Goal: Task Accomplishment & Management: Complete application form

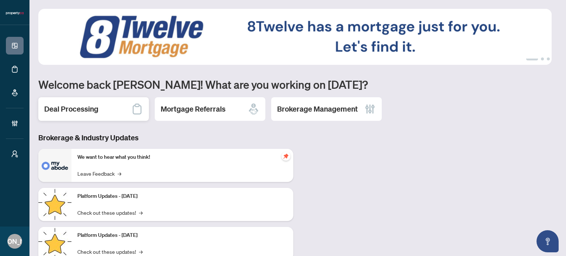
click at [100, 109] on div "Deal Processing" at bounding box center [93, 109] width 111 height 24
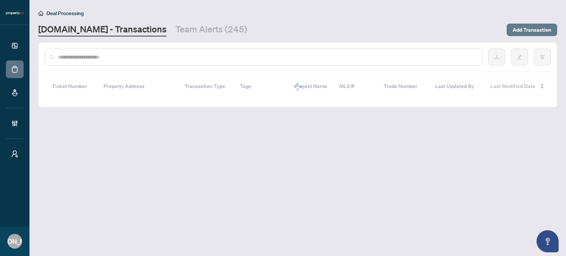
click at [516, 27] on span "Add Transaction" at bounding box center [531, 30] width 39 height 12
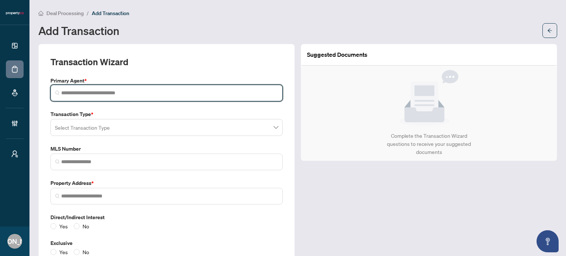
click at [267, 91] on input "search" at bounding box center [169, 93] width 217 height 8
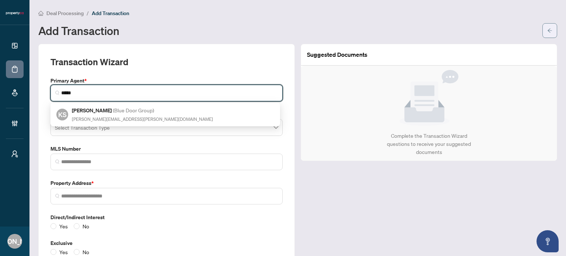
type input "*****"
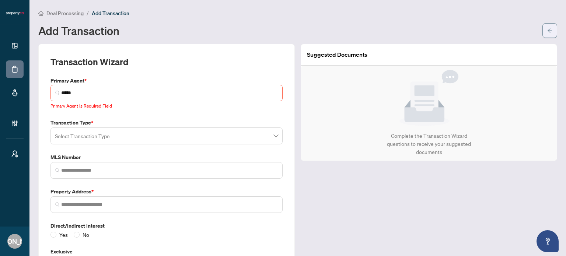
click at [547, 30] on icon "arrow-left" at bounding box center [549, 30] width 5 height 5
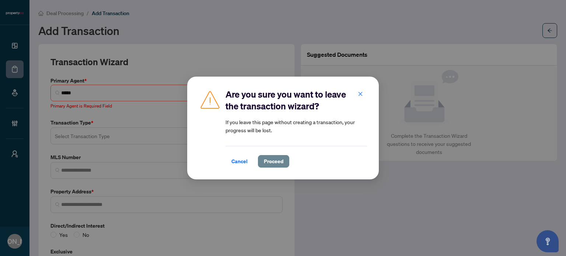
click at [266, 158] on span "Proceed" at bounding box center [274, 161] width 20 height 12
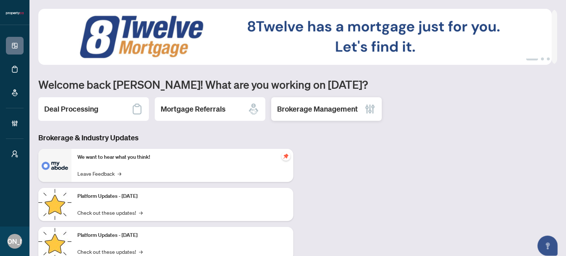
click at [311, 117] on div "Brokerage Management" at bounding box center [326, 109] width 111 height 24
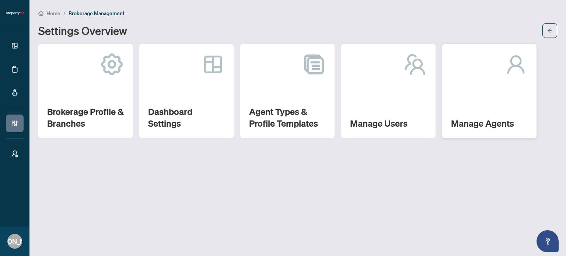
click at [445, 99] on div "Manage Agents" at bounding box center [489, 91] width 94 height 94
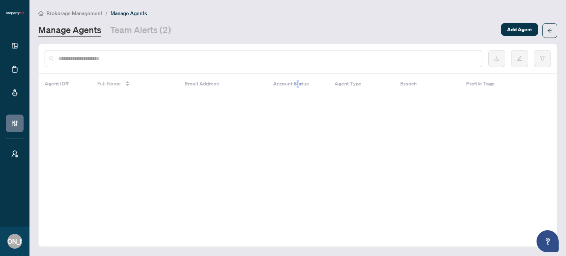
click at [233, 56] on input "text" at bounding box center [267, 59] width 418 height 8
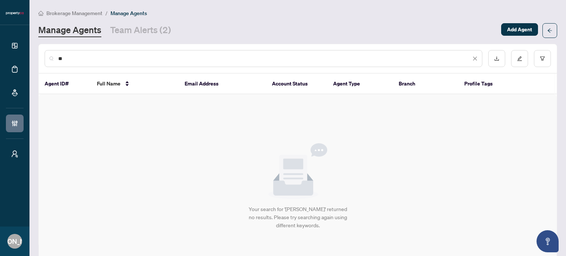
type input "*"
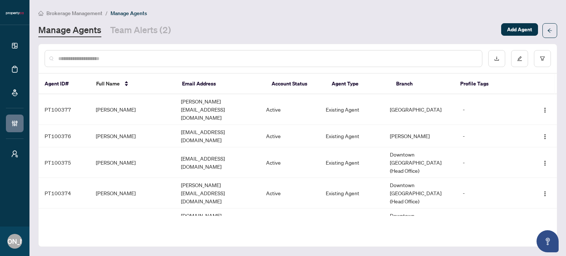
click at [218, 53] on div at bounding box center [264, 58] width 438 height 17
click at [221, 58] on input "text" at bounding box center [267, 59] width 418 height 8
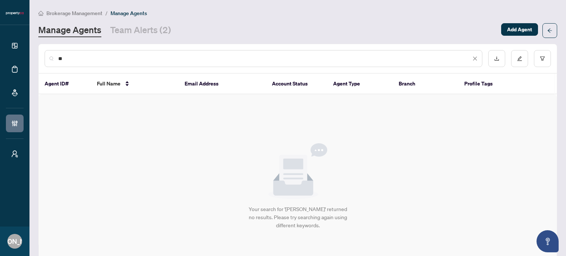
type input "*"
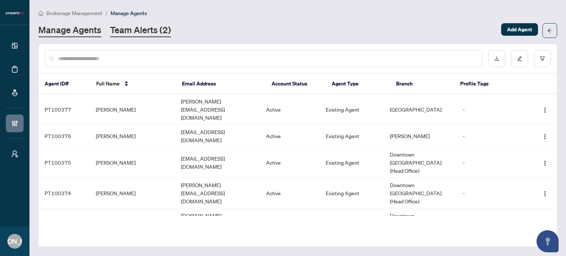
click at [143, 25] on link "Team Alerts (2)" at bounding box center [140, 30] width 61 height 13
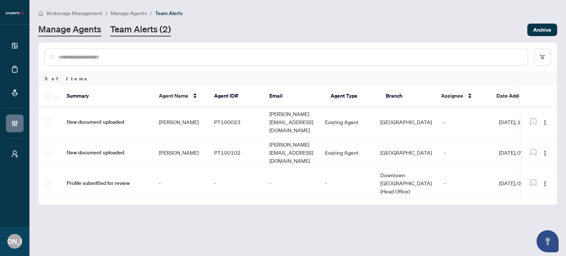
click at [69, 29] on link "Manage Agents" at bounding box center [69, 29] width 63 height 13
